Goal: Use online tool/utility: Utilize a website feature to perform a specific function

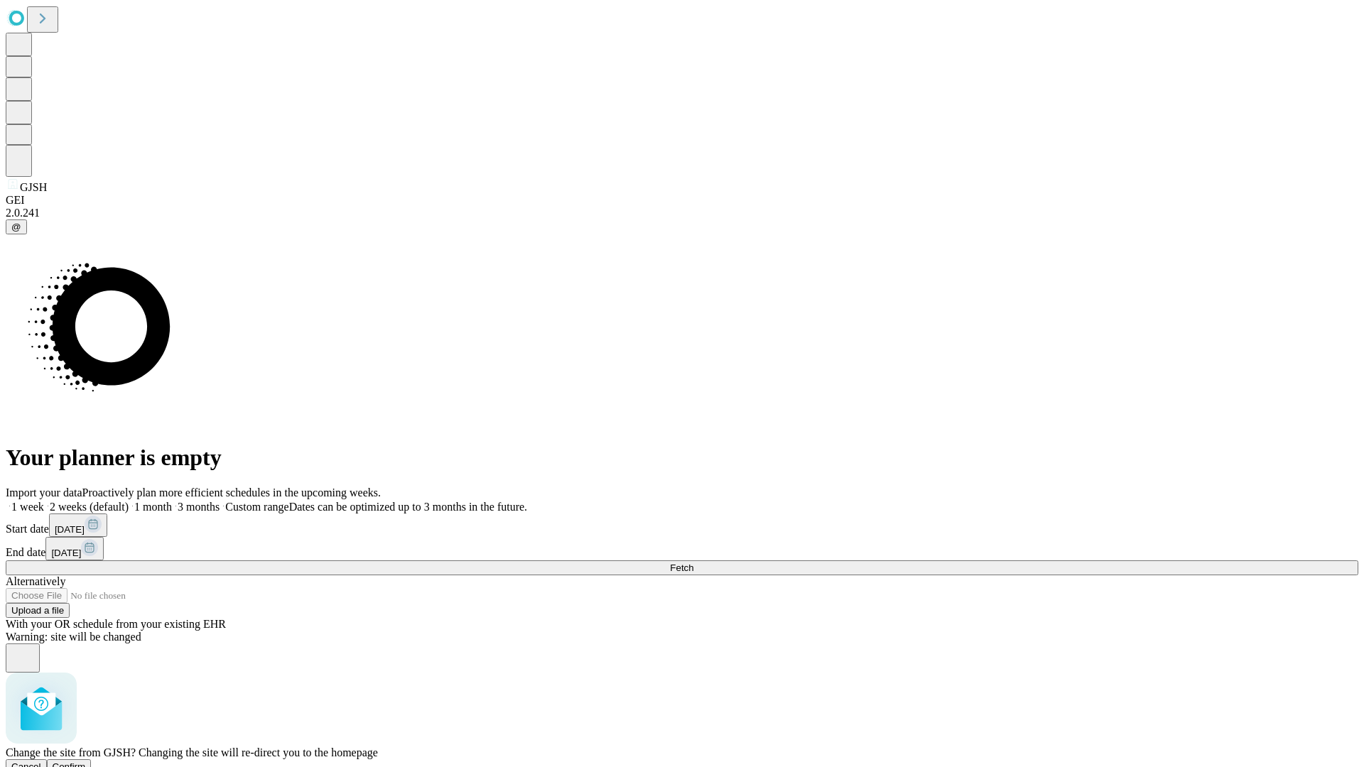
click at [86, 761] on span "Confirm" at bounding box center [69, 766] width 33 height 11
click at [172, 501] on label "1 month" at bounding box center [150, 507] width 43 height 12
click at [693, 563] on span "Fetch" at bounding box center [681, 568] width 23 height 11
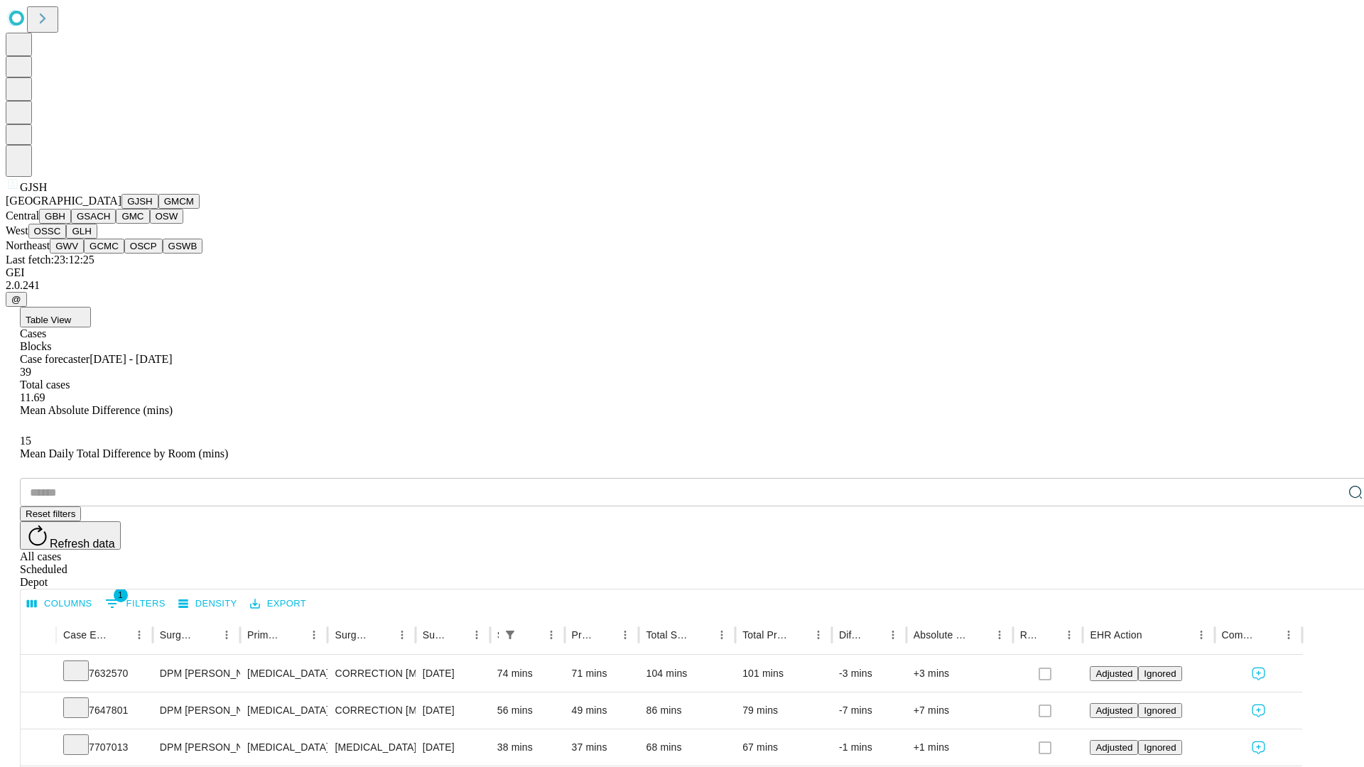
click at [158, 209] on button "GMCM" at bounding box center [178, 201] width 41 height 15
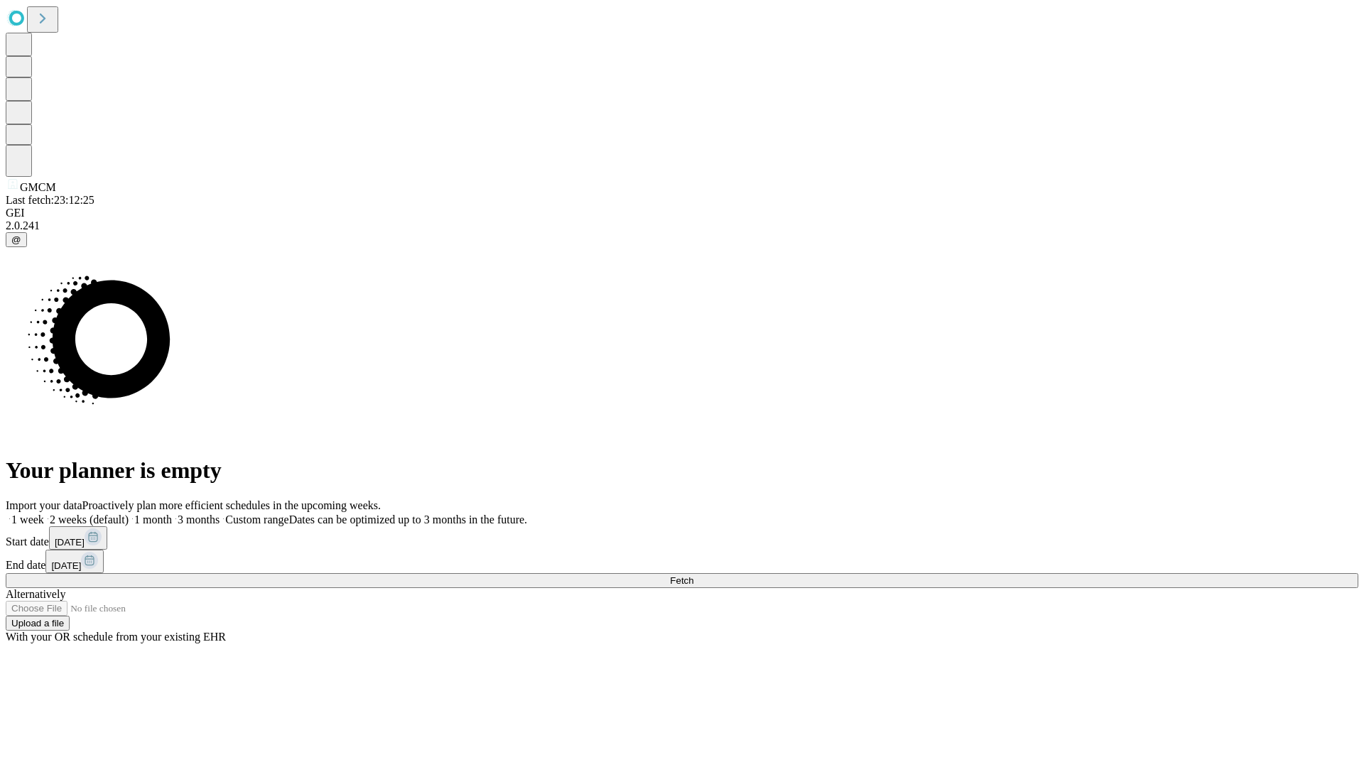
click at [172, 514] on label "1 month" at bounding box center [150, 520] width 43 height 12
click at [693, 575] on span "Fetch" at bounding box center [681, 580] width 23 height 11
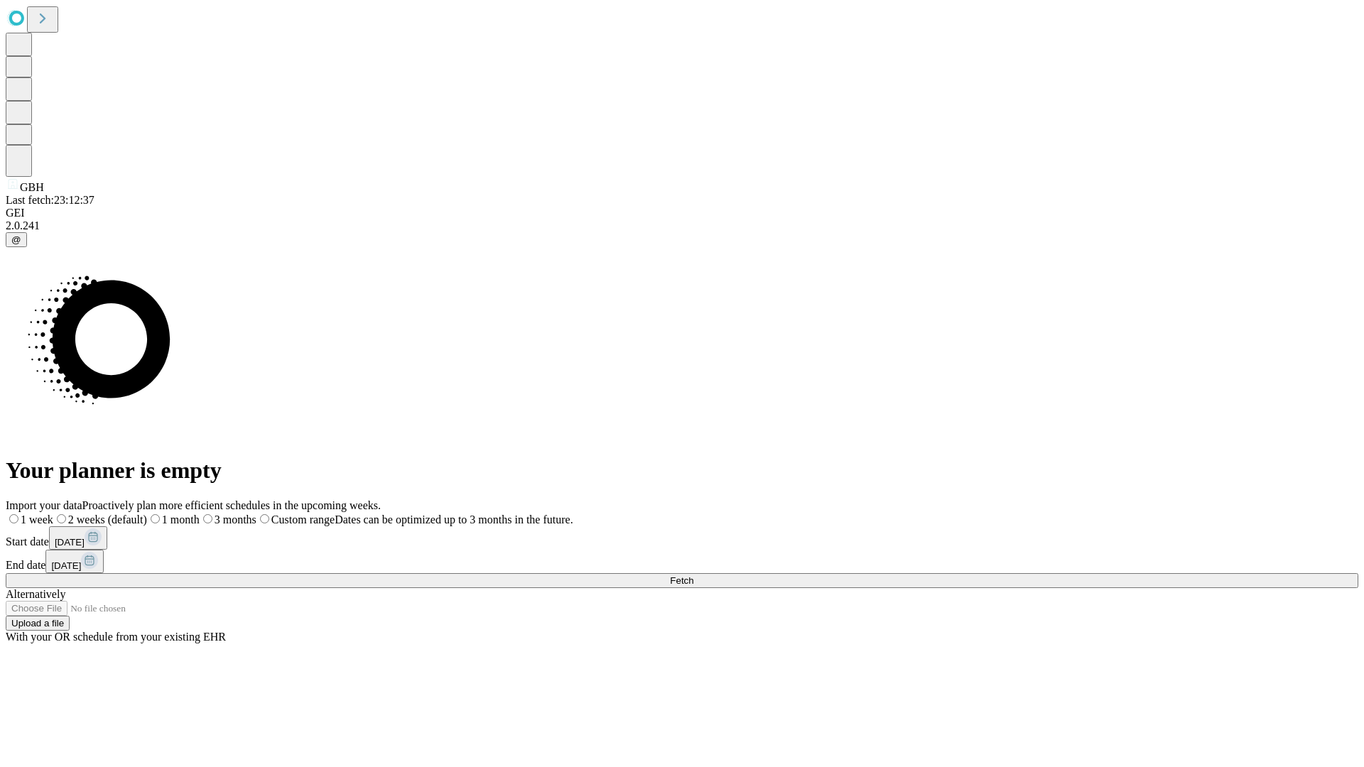
click at [200, 514] on label "1 month" at bounding box center [173, 520] width 53 height 12
click at [693, 575] on span "Fetch" at bounding box center [681, 580] width 23 height 11
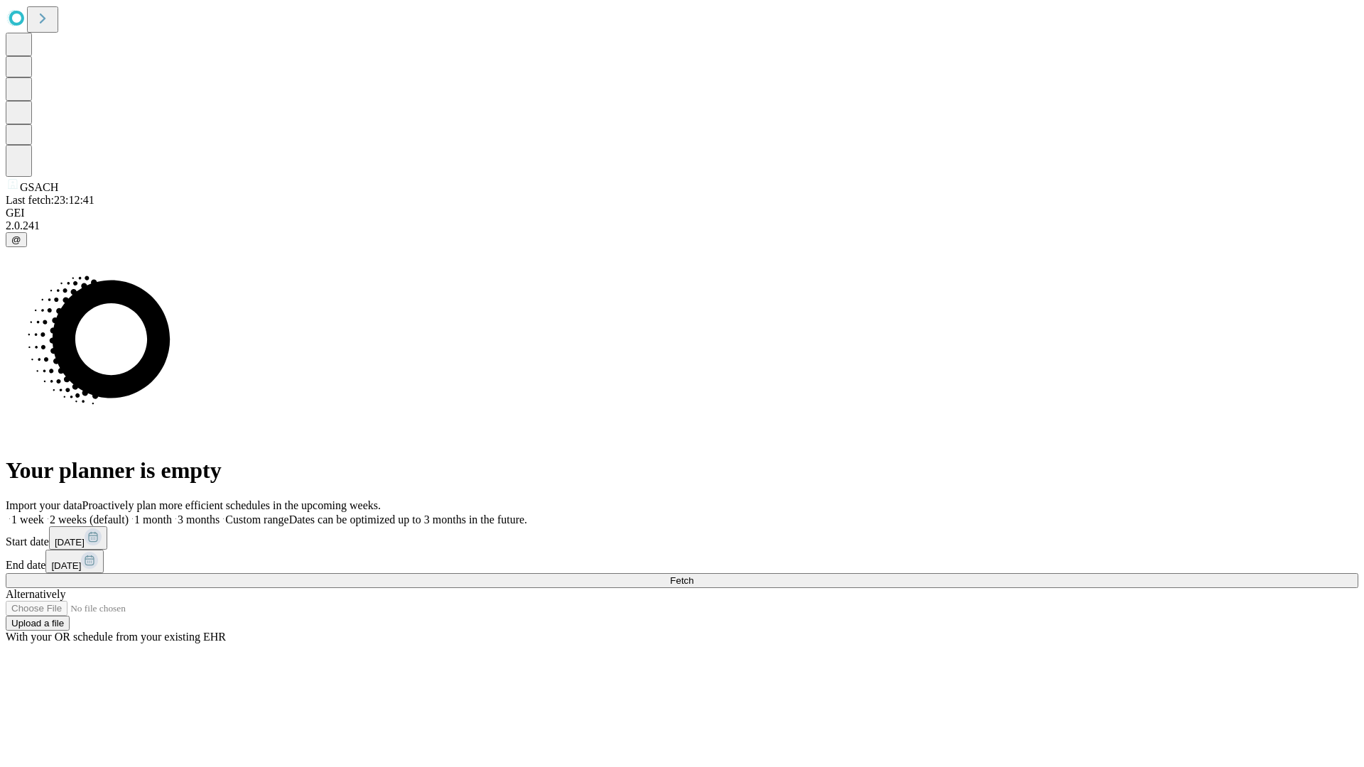
click at [172, 514] on label "1 month" at bounding box center [150, 520] width 43 height 12
click at [693, 575] on span "Fetch" at bounding box center [681, 580] width 23 height 11
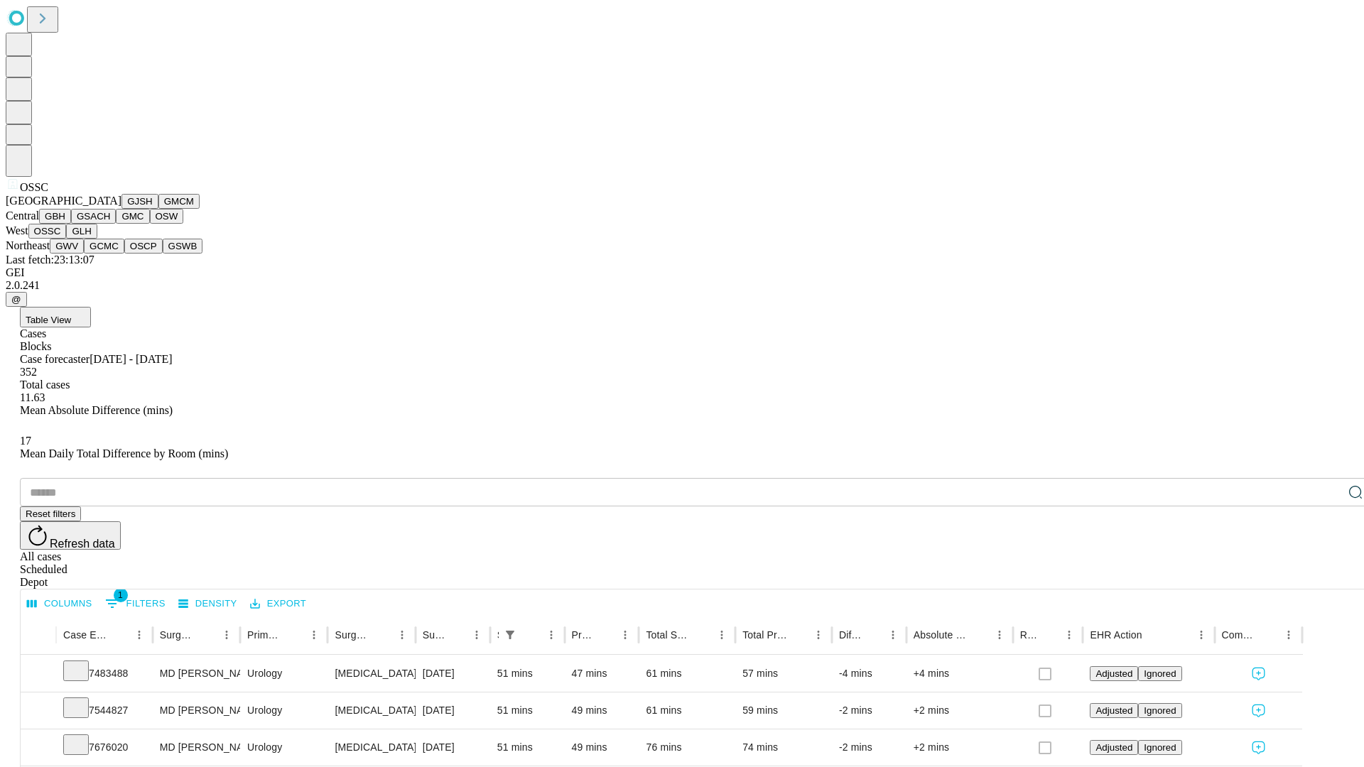
click at [97, 239] on button "GLH" at bounding box center [81, 231] width 31 height 15
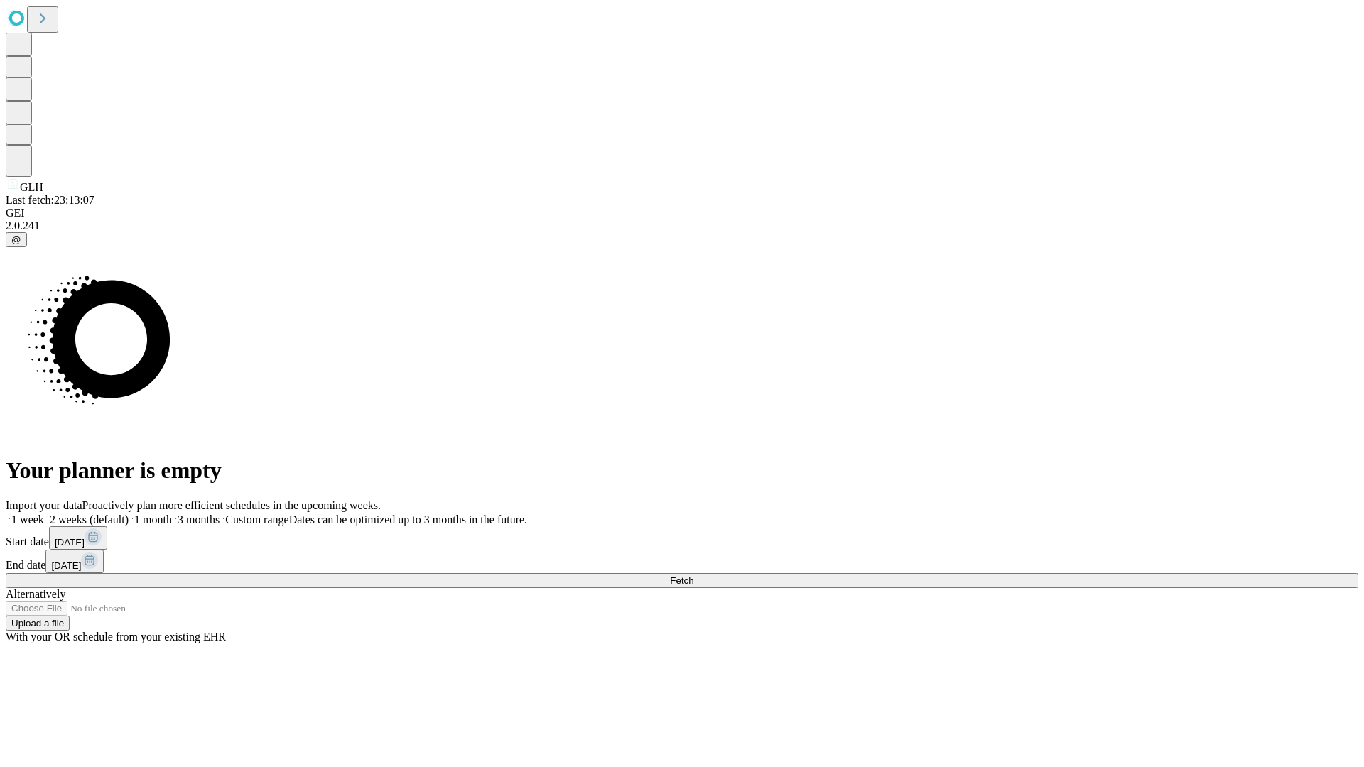
click at [693, 575] on span "Fetch" at bounding box center [681, 580] width 23 height 11
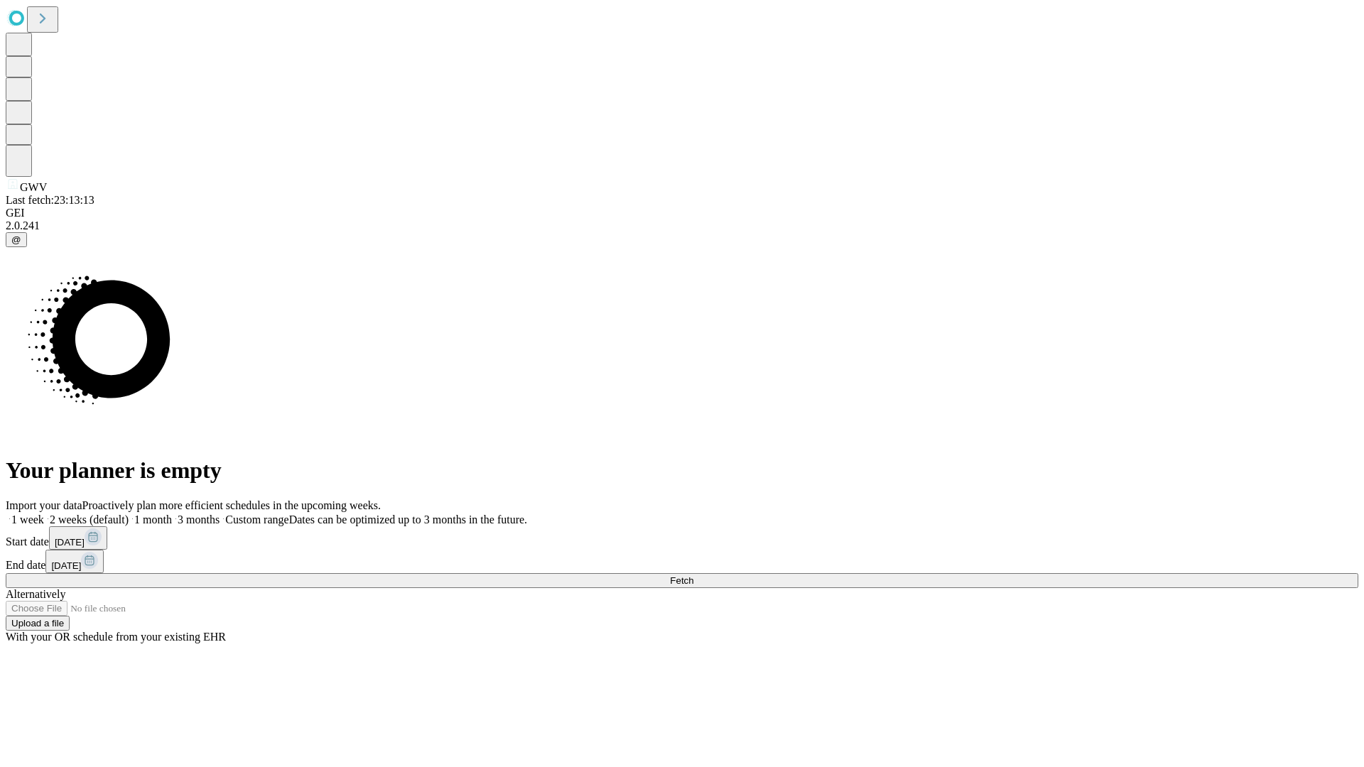
click at [172, 514] on label "1 month" at bounding box center [150, 520] width 43 height 12
click at [693, 575] on span "Fetch" at bounding box center [681, 580] width 23 height 11
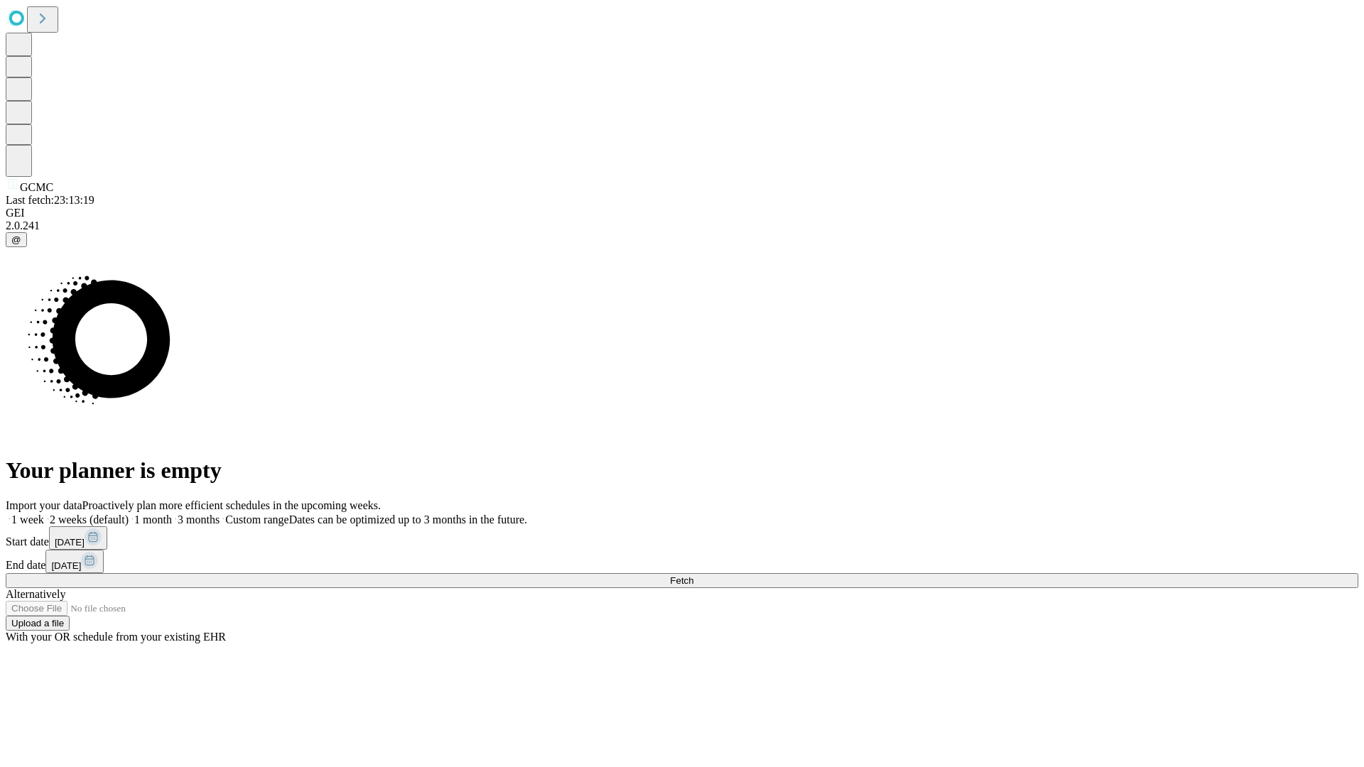
click at [172, 514] on label "1 month" at bounding box center [150, 520] width 43 height 12
click at [693, 575] on span "Fetch" at bounding box center [681, 580] width 23 height 11
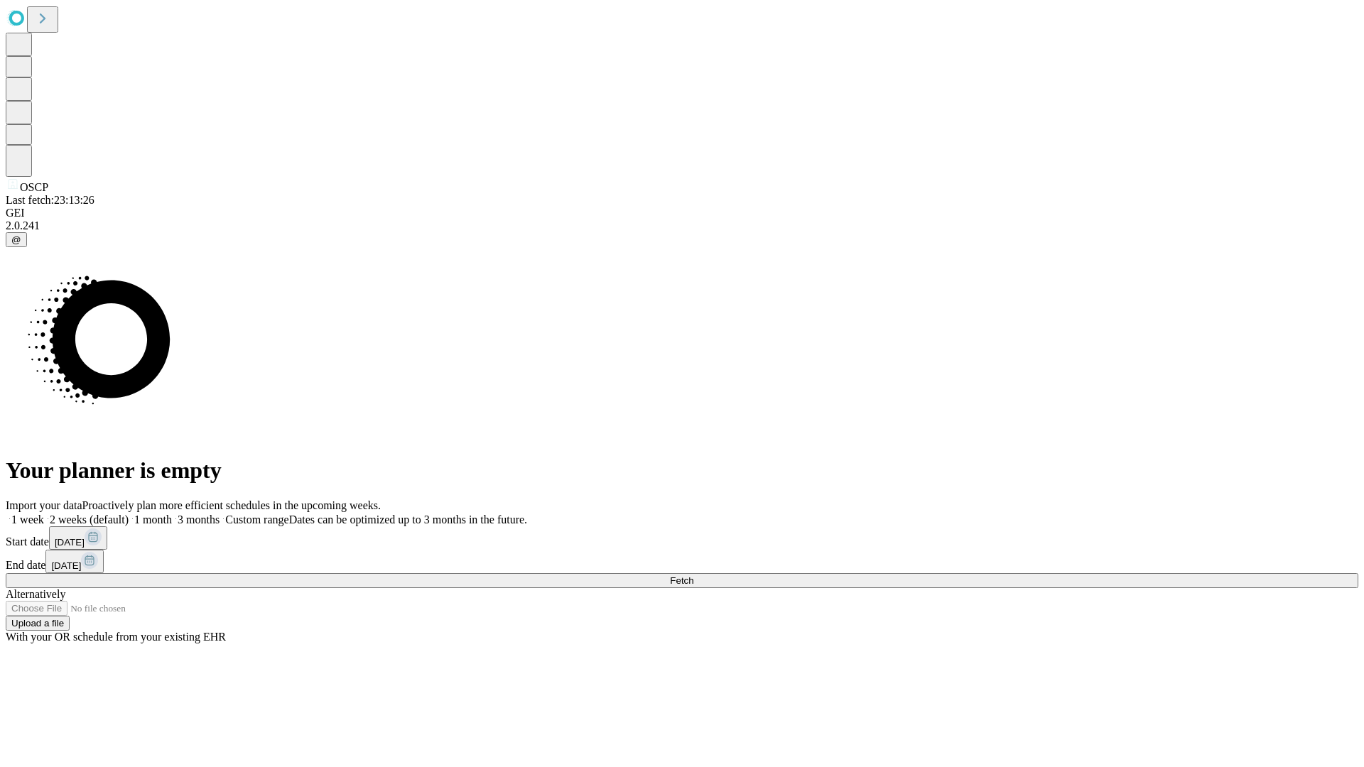
click at [693, 575] on span "Fetch" at bounding box center [681, 580] width 23 height 11
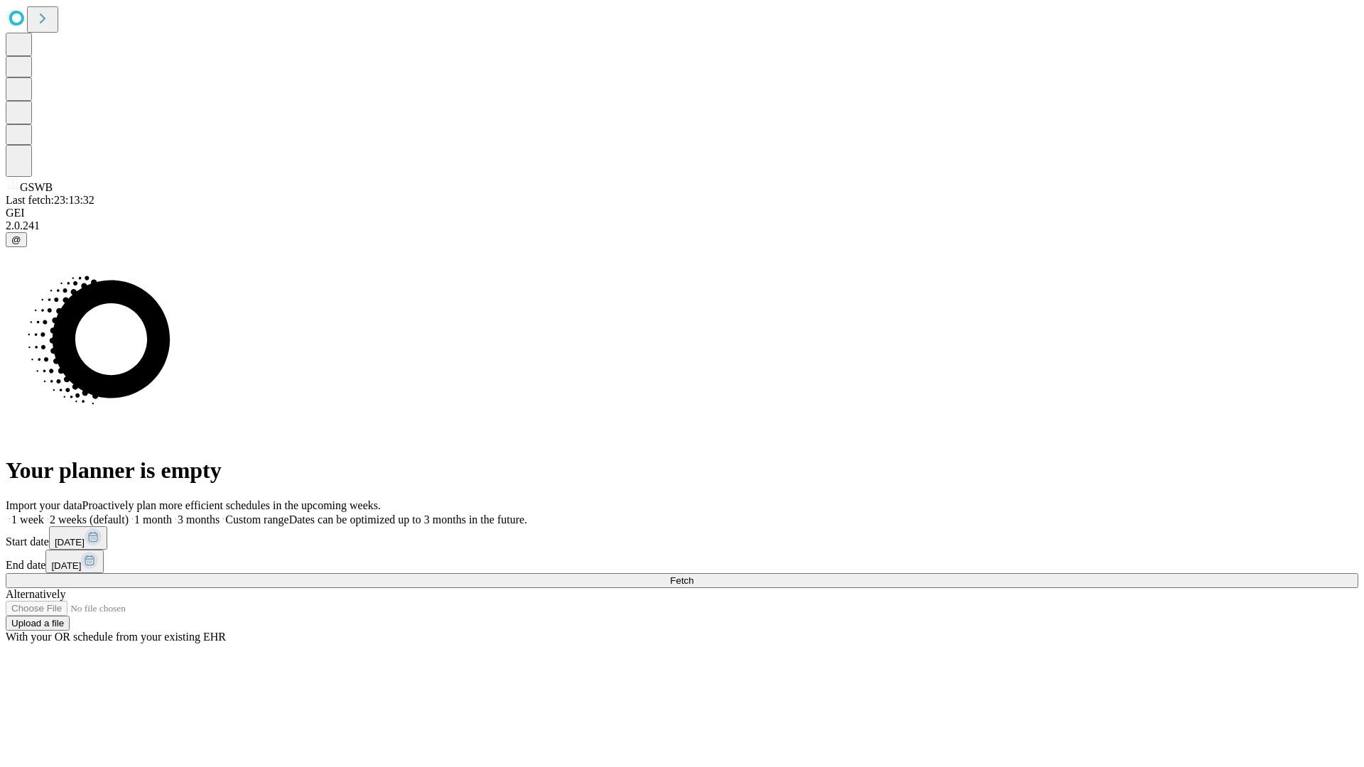
click at [172, 514] on label "1 month" at bounding box center [150, 520] width 43 height 12
click at [693, 575] on span "Fetch" at bounding box center [681, 580] width 23 height 11
